Goal: Task Accomplishment & Management: Use online tool/utility

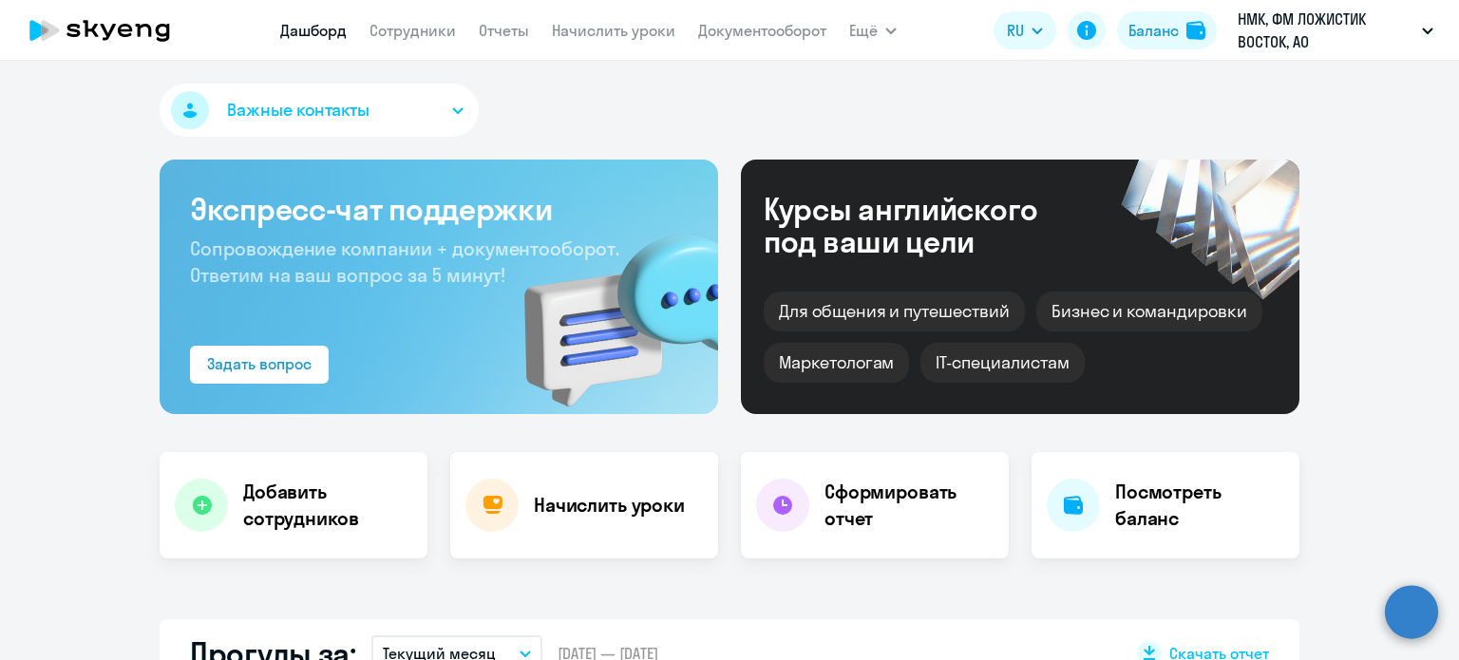
select select "30"
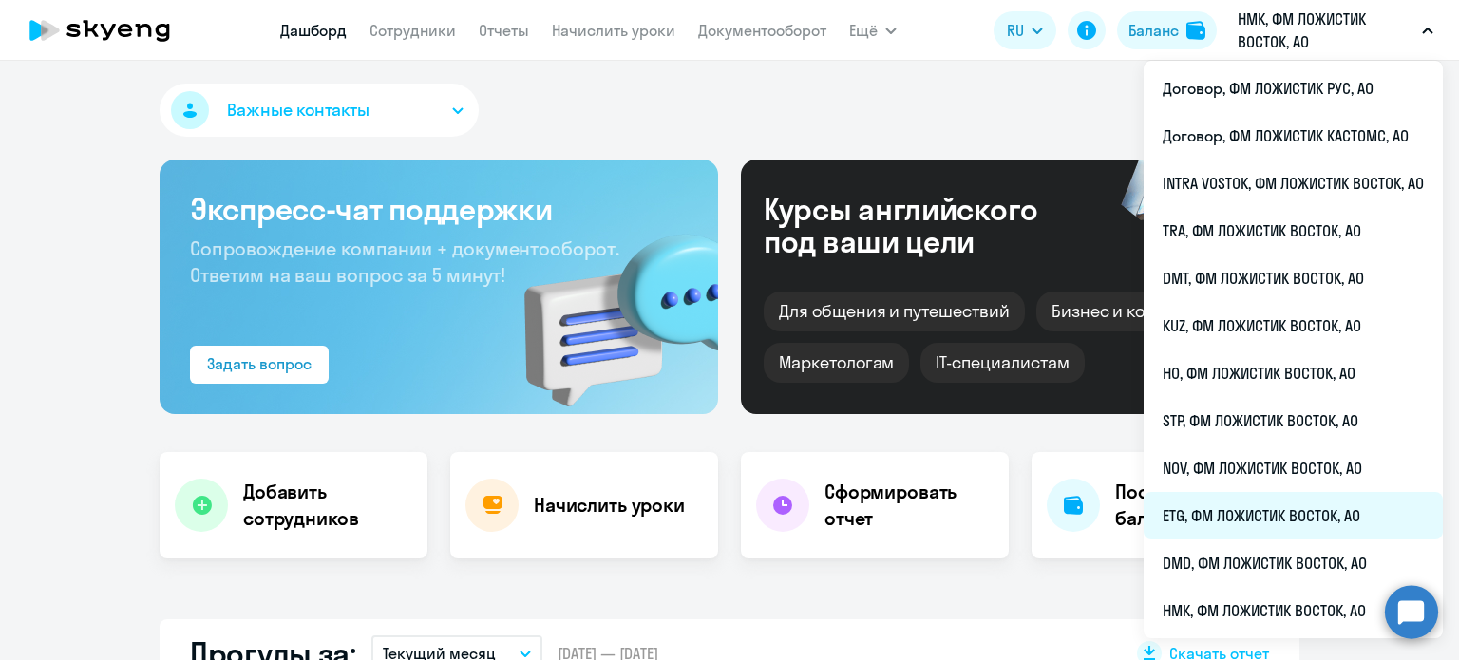
click at [1222, 513] on li "ETG, ФМ ЛОЖИСТИК ВОСТОК, АО" at bounding box center [1293, 515] width 299 height 47
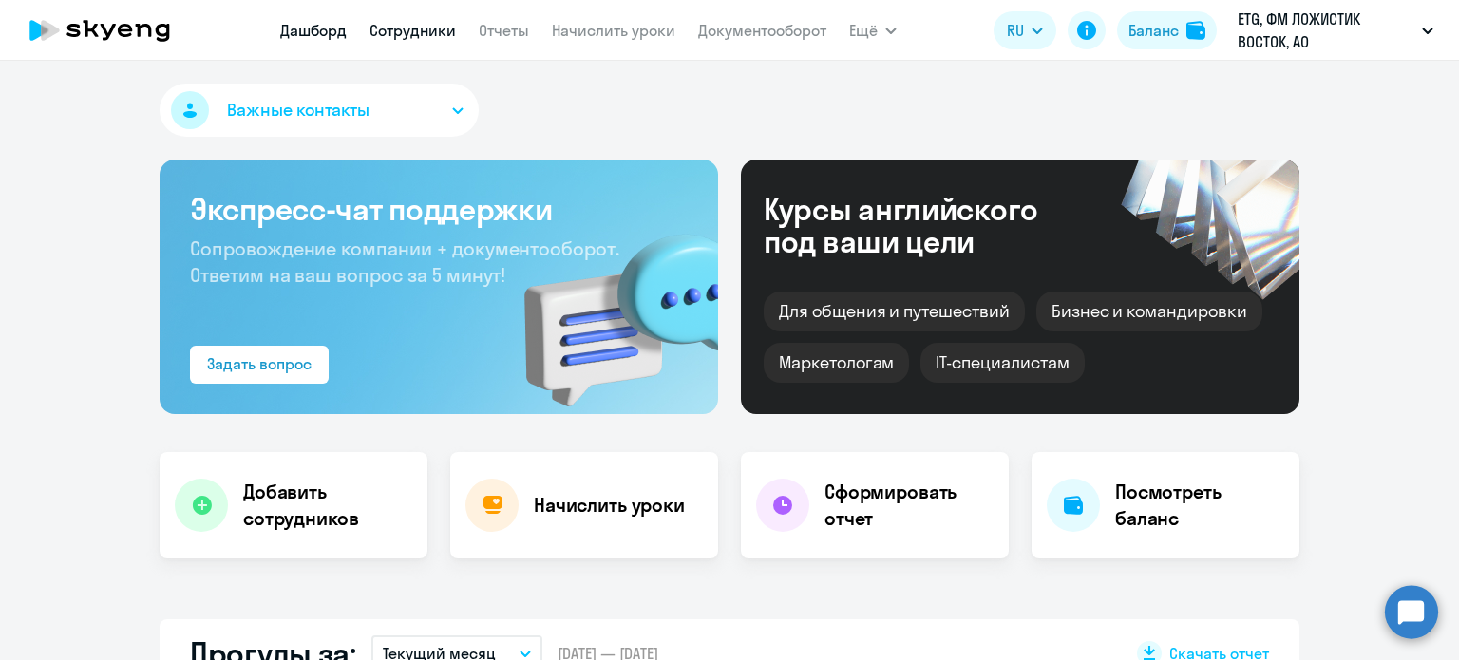
click at [422, 36] on link "Сотрудники" at bounding box center [413, 30] width 86 height 19
select select "30"
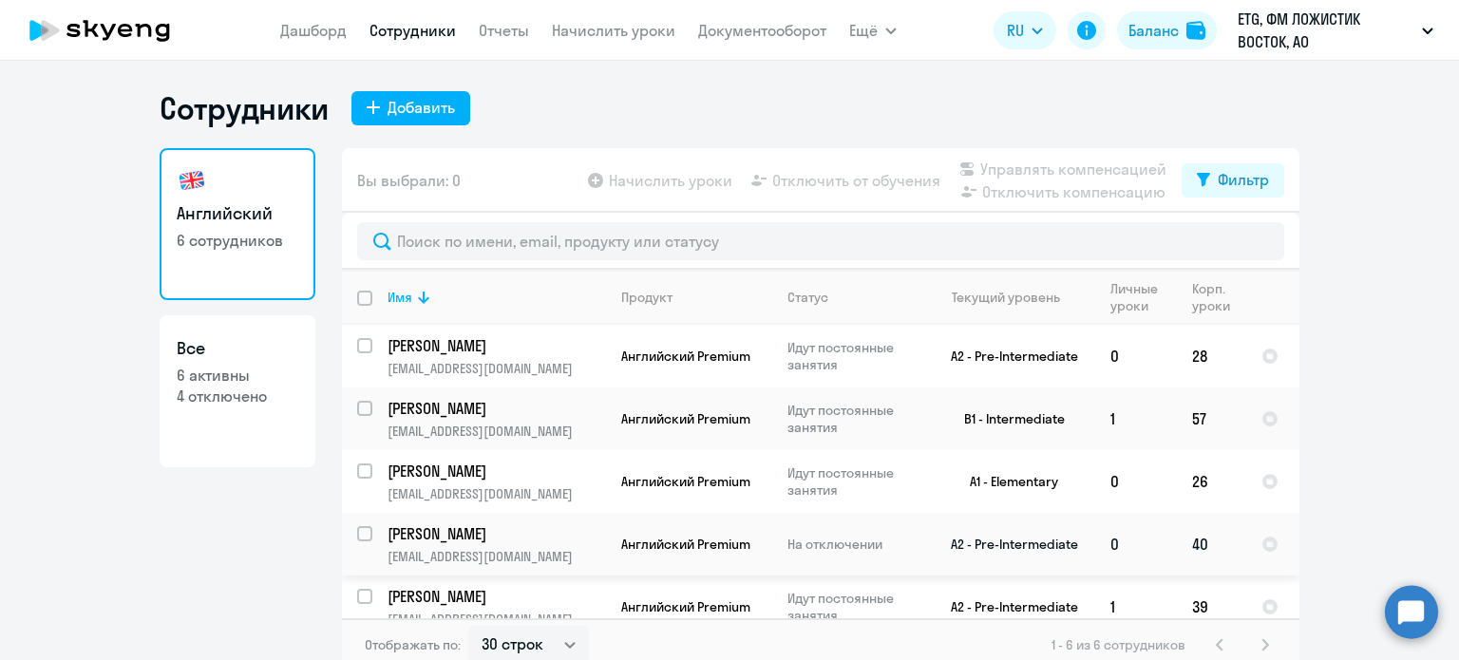
click at [503, 550] on p "[EMAIL_ADDRESS][DOMAIN_NAME]" at bounding box center [497, 556] width 218 height 17
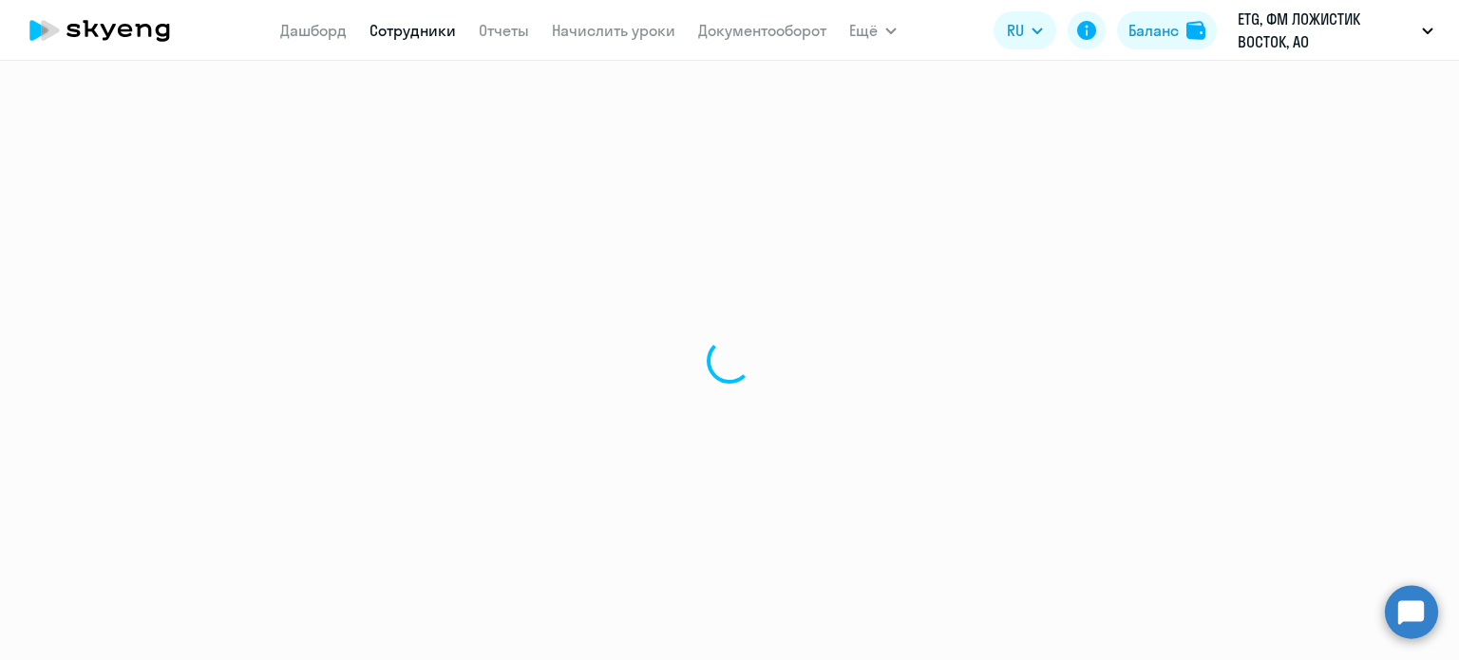
select select "english"
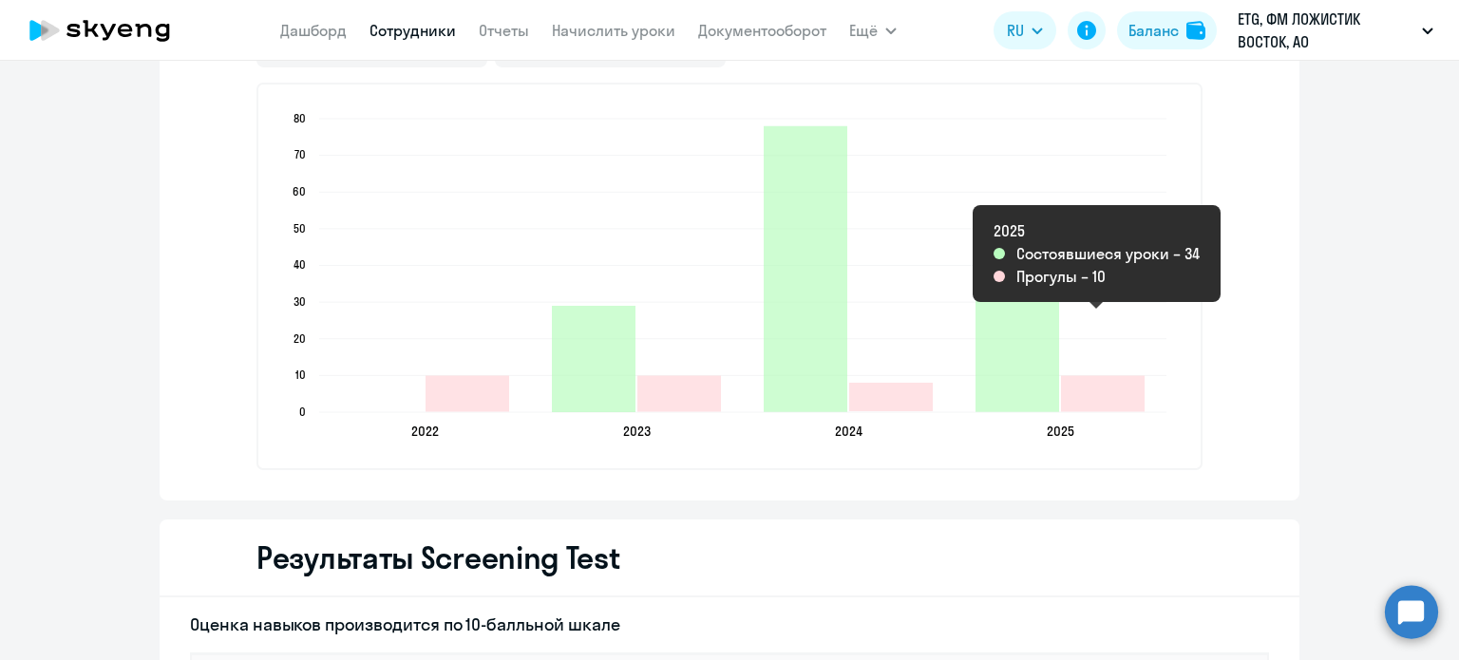
scroll to position [2755, 0]
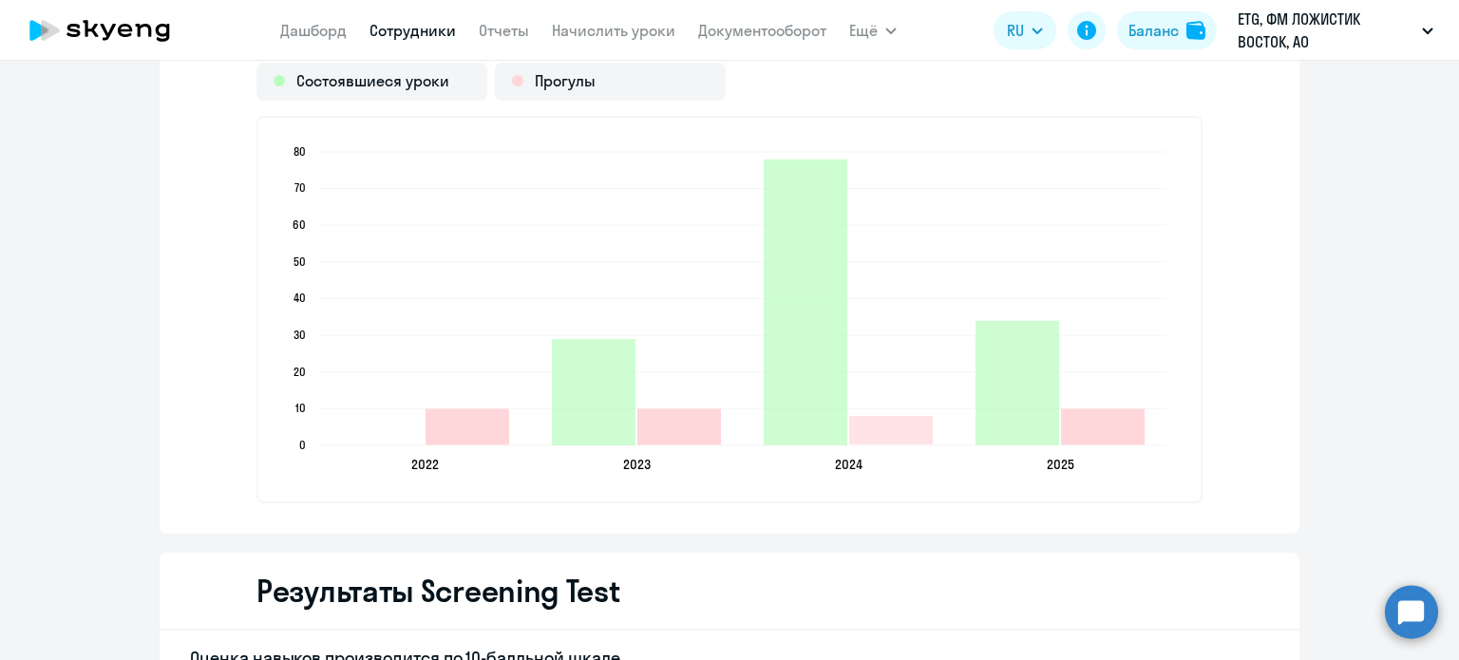
click at [1095, 421] on icon "2025-08-24T21:00:00.000Z Прогулы 10" at bounding box center [1103, 426] width 84 height 36
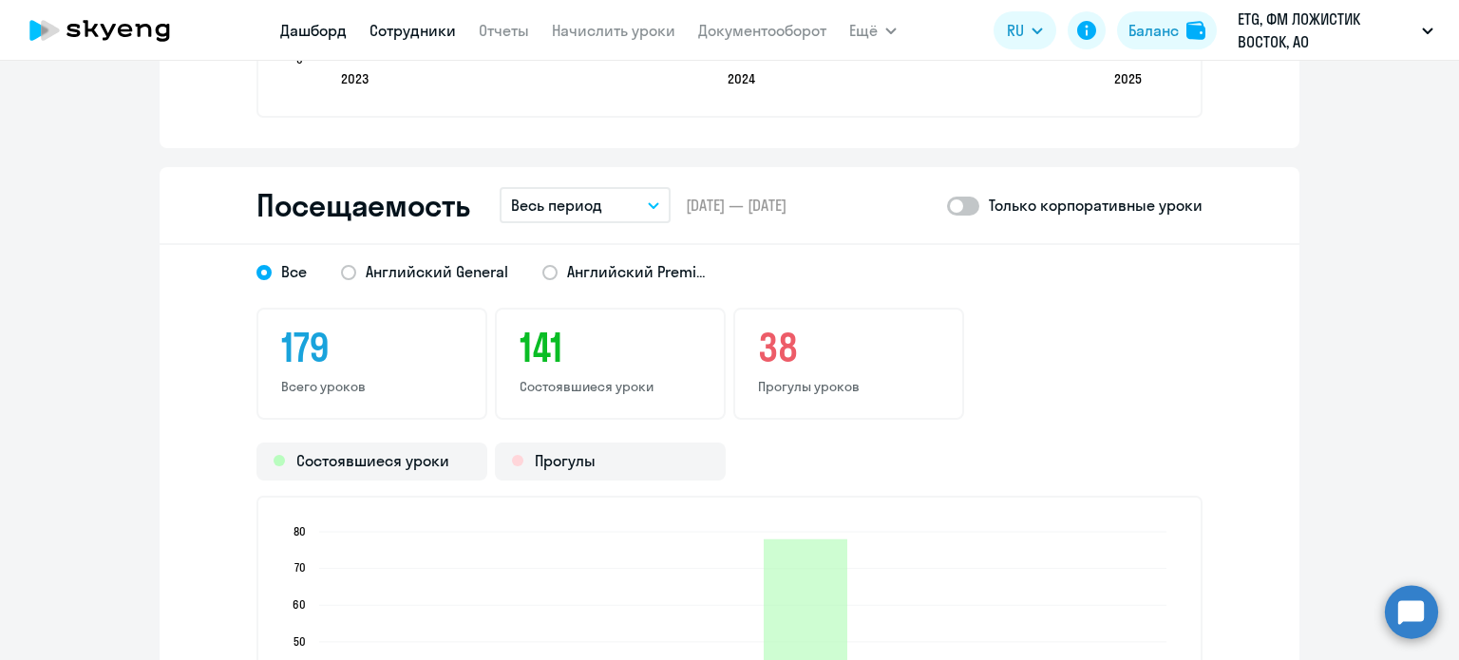
click at [344, 26] on link "Дашборд" at bounding box center [313, 30] width 66 height 19
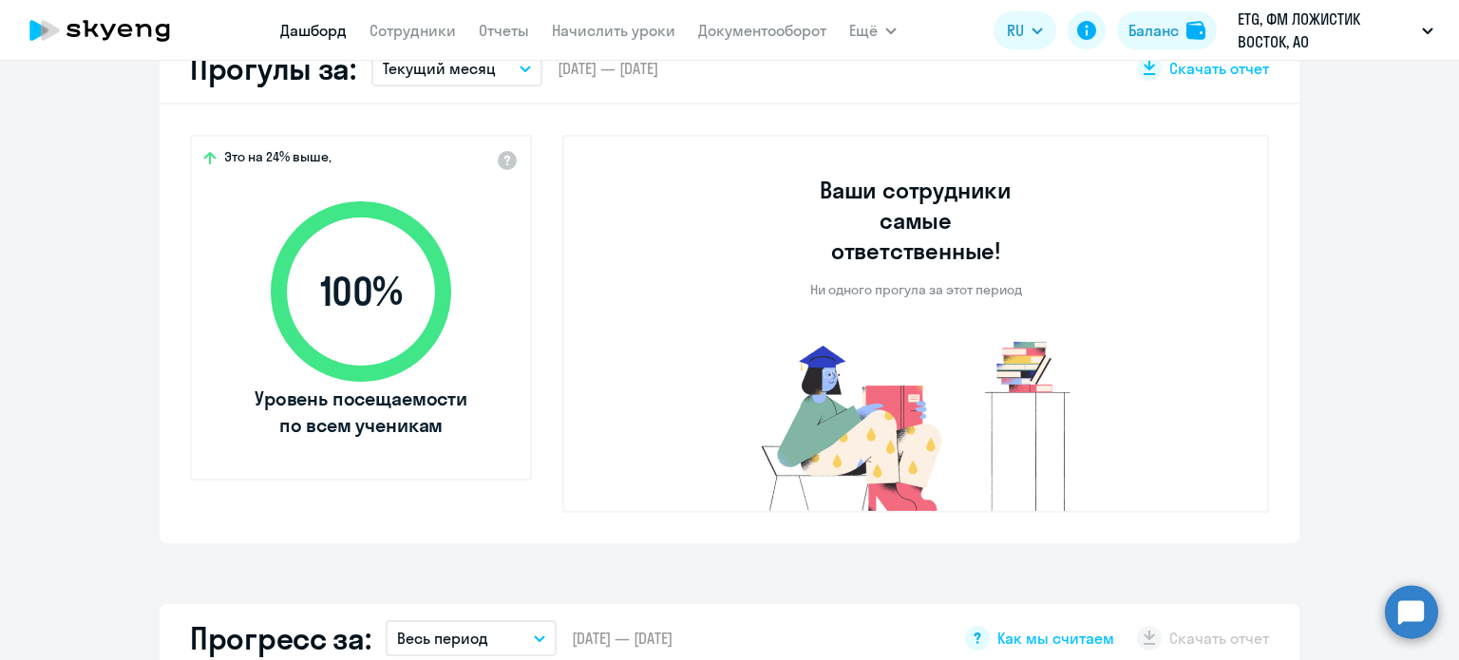
select select "30"
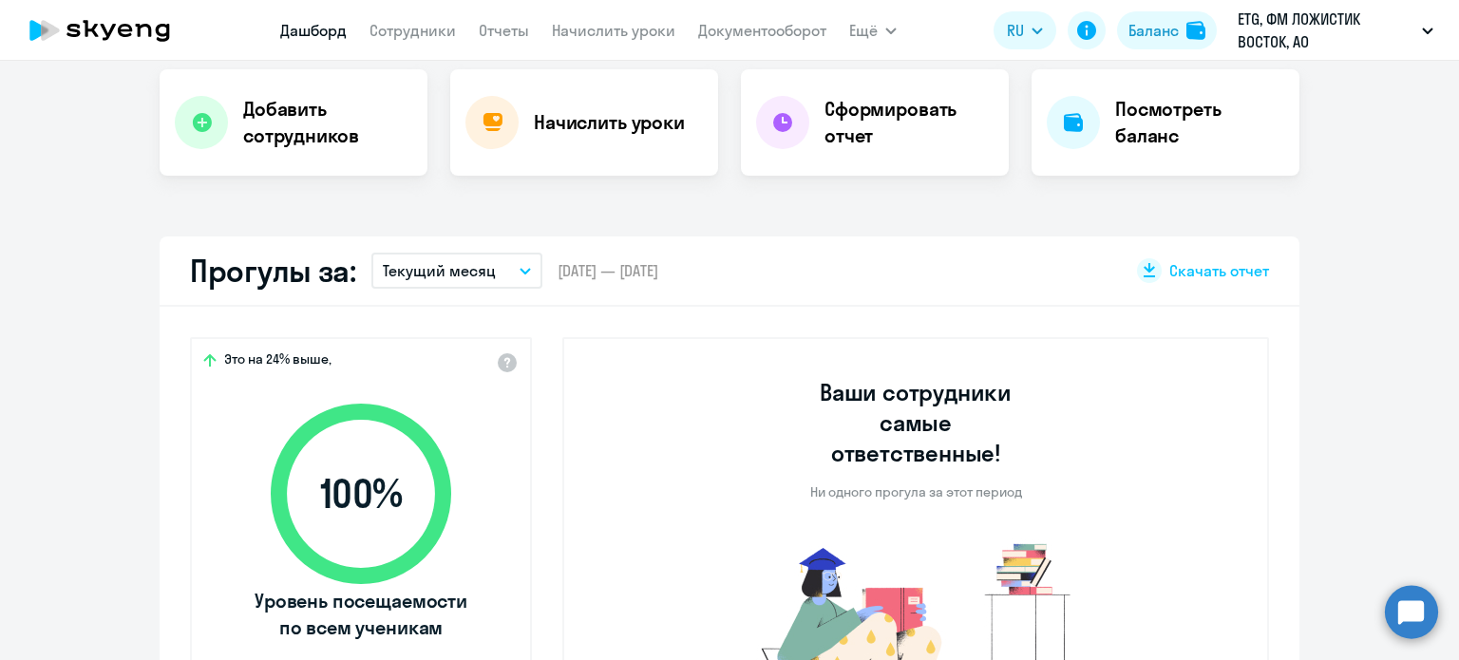
scroll to position [395, 0]
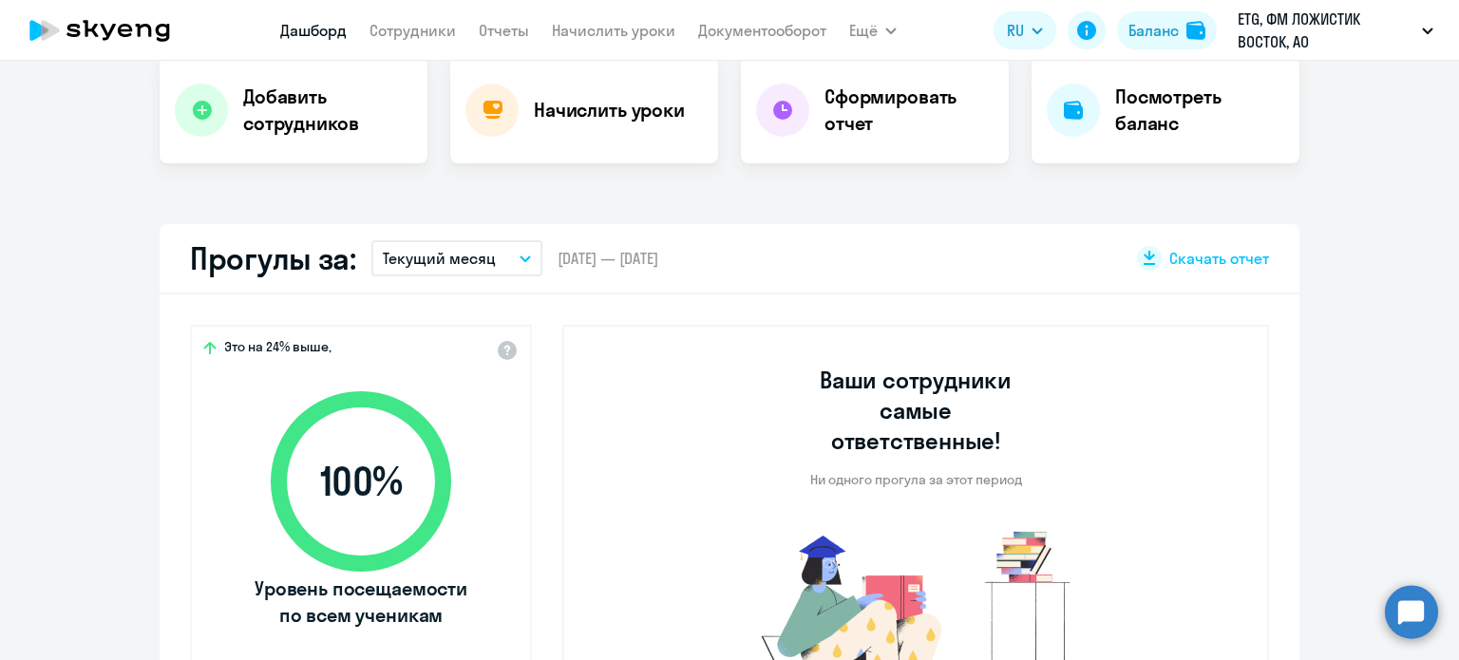
click at [455, 273] on button "Текущий месяц" at bounding box center [456, 258] width 171 height 36
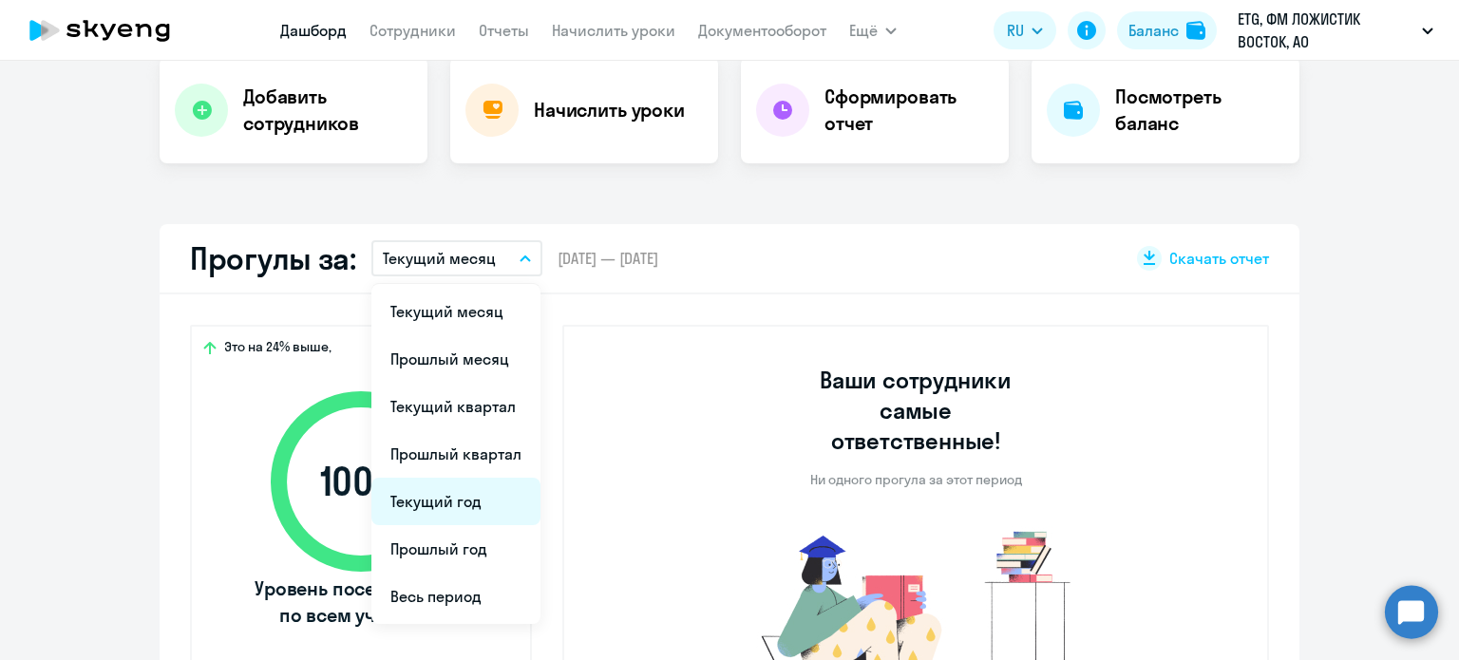
click at [465, 491] on li "Текущий год" at bounding box center [455, 501] width 169 height 47
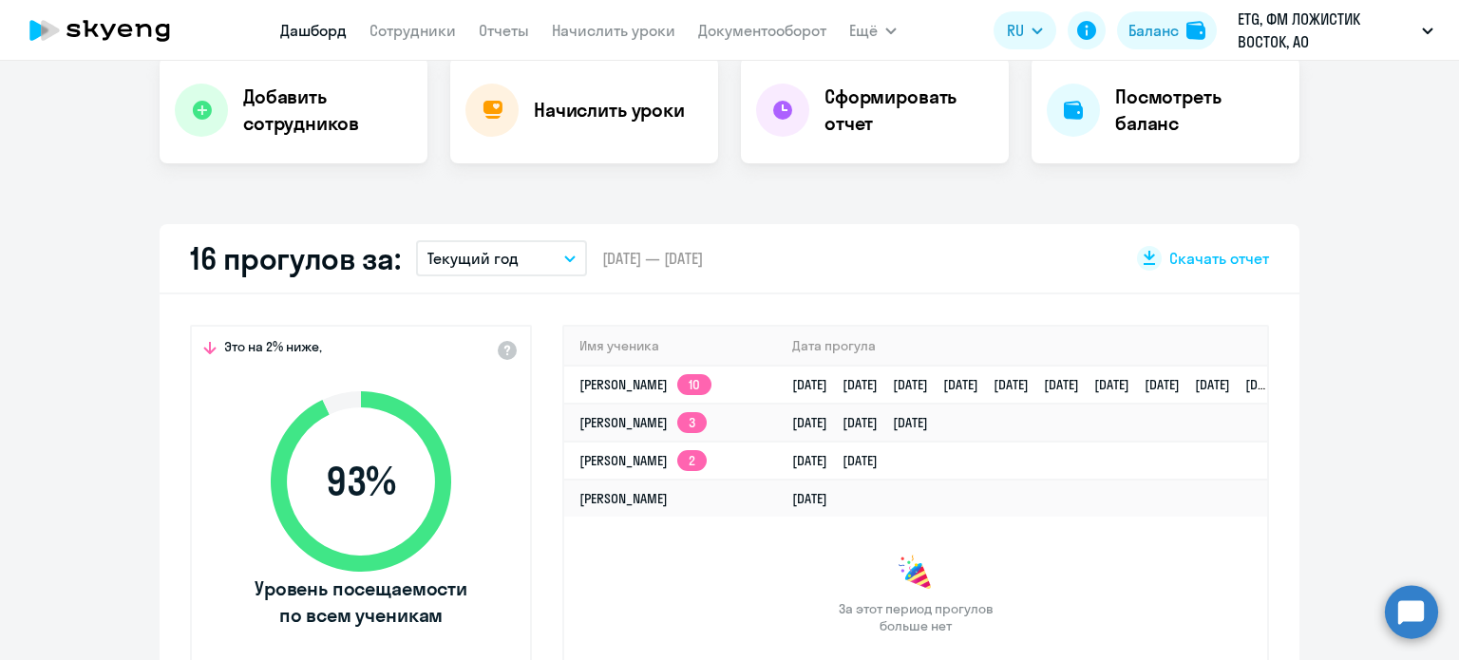
click at [570, 269] on button "Текущий год" at bounding box center [501, 258] width 171 height 36
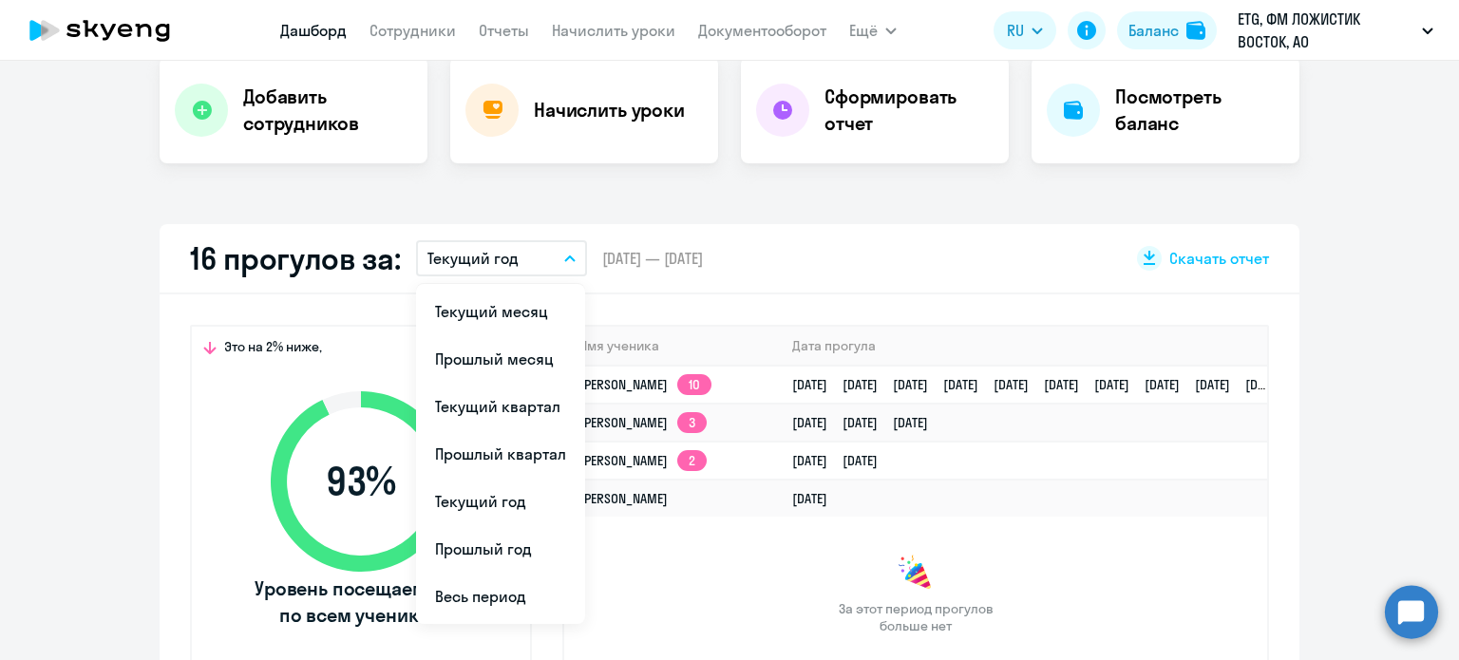
click at [570, 268] on button "Текущий год" at bounding box center [501, 258] width 171 height 36
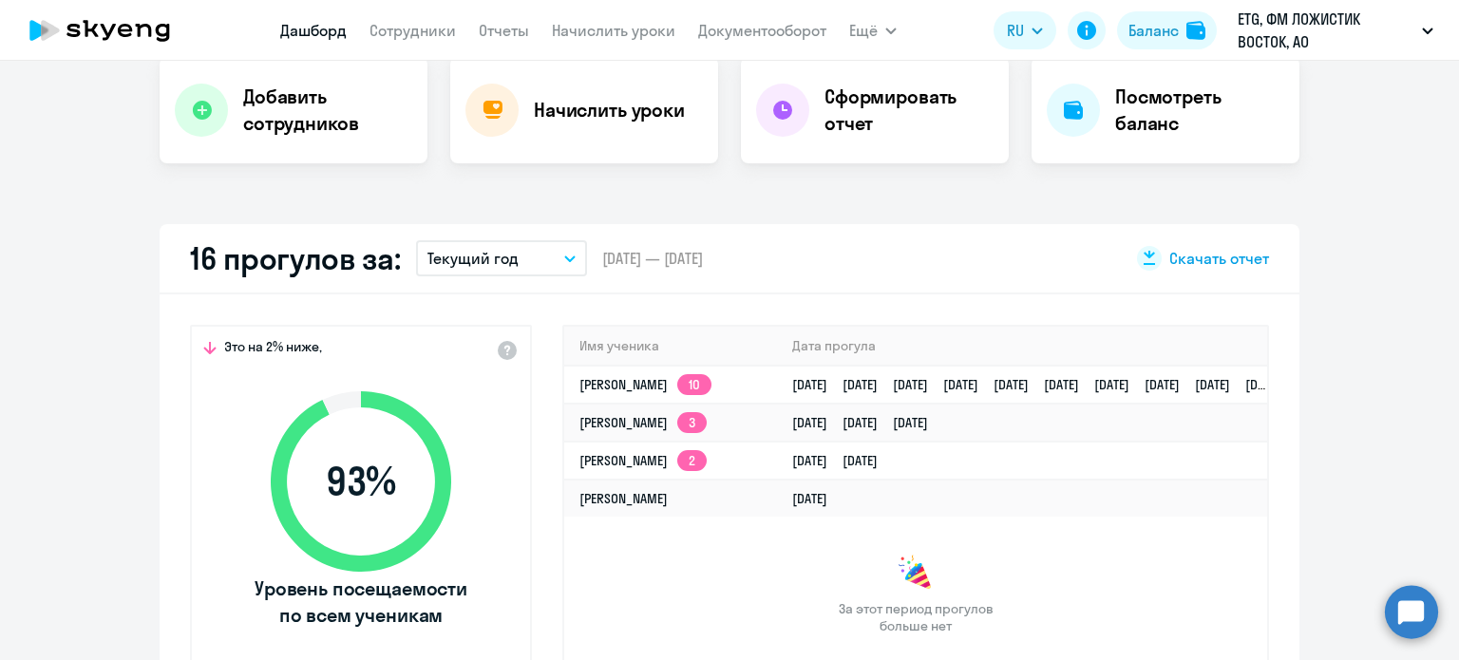
click at [1244, 250] on span "Скачать отчет" at bounding box center [1219, 258] width 100 height 21
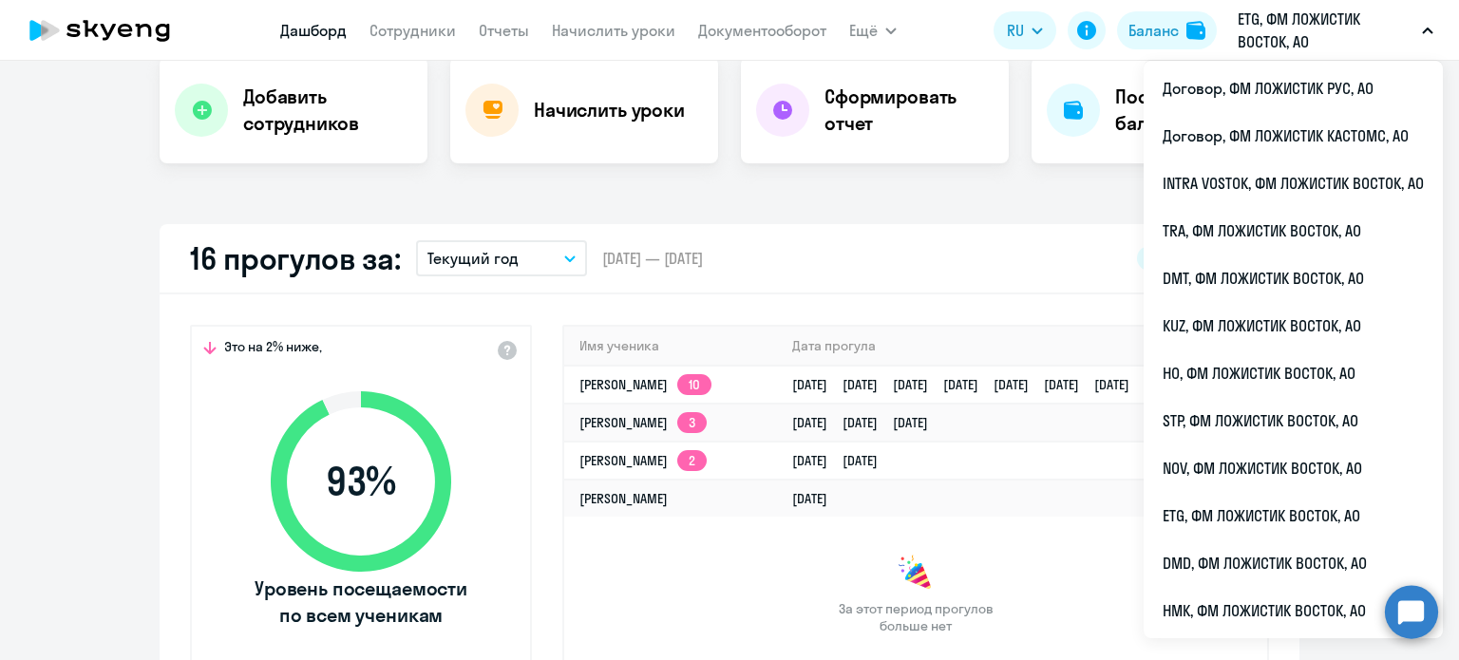
click at [1005, 277] on div "16 прогулов за: Текущий год Текущий месяц Прошлый месяц Текущий квартал [GEOGRA…" at bounding box center [730, 259] width 1140 height 70
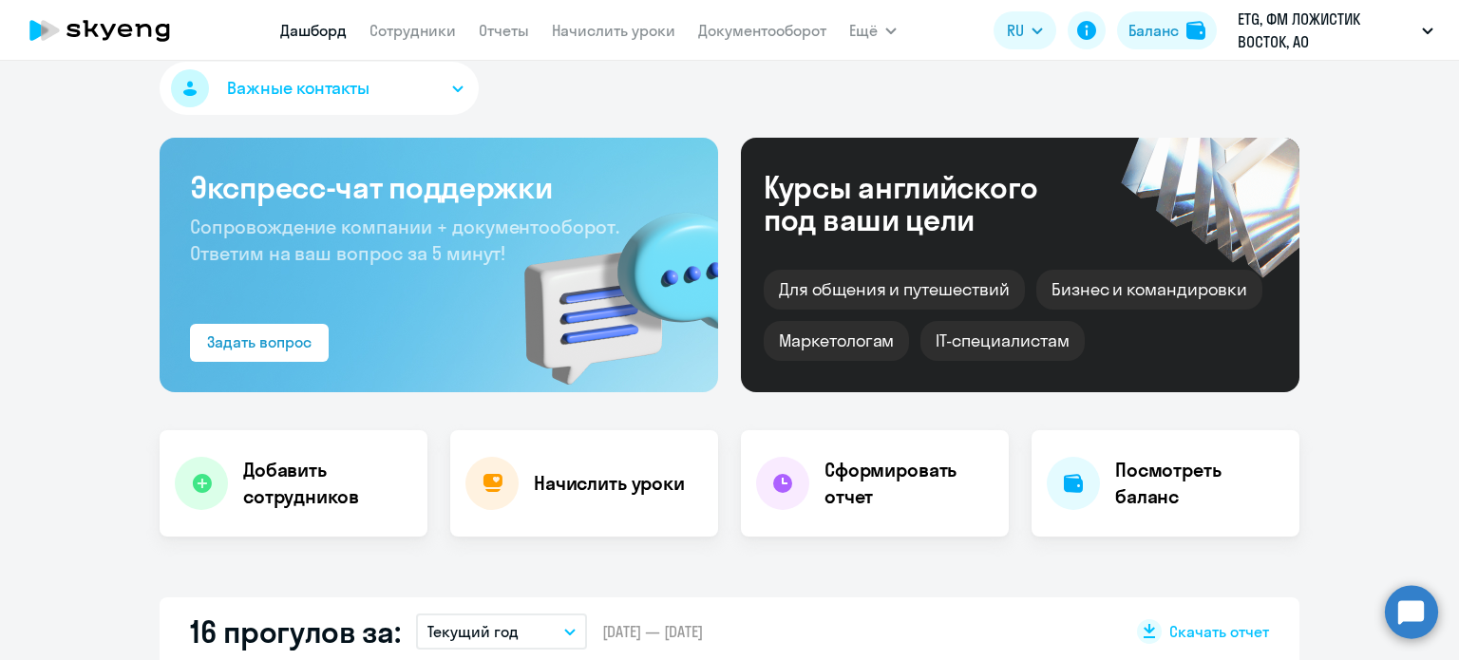
scroll to position [0, 0]
